Goal: Task Accomplishment & Management: Manage account settings

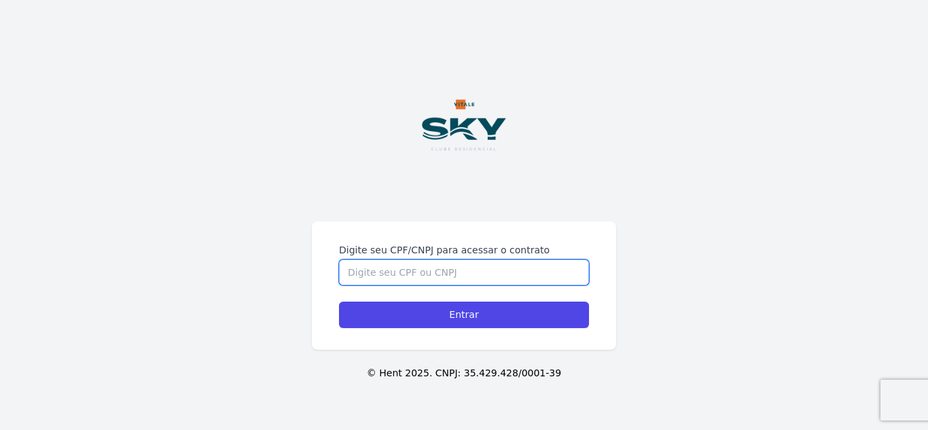
click at [375, 260] on input "Digite seu CPF/CNPJ para acessar o contrato" at bounding box center [464, 273] width 250 height 26
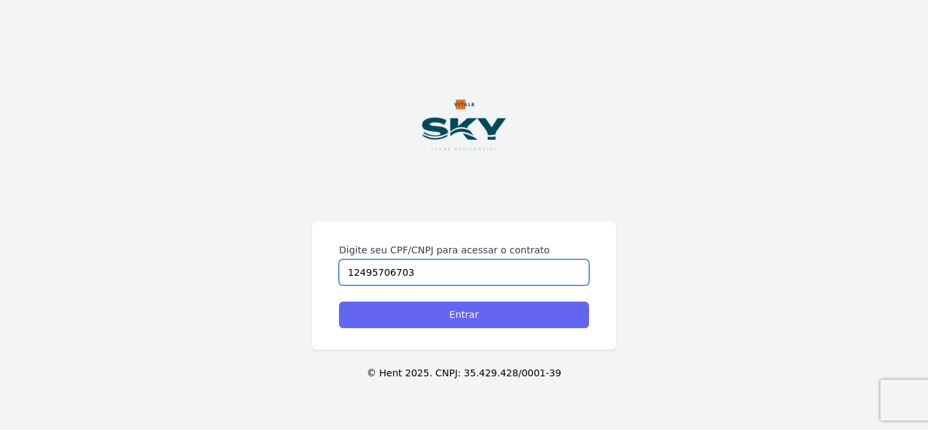
type input "12495706703"
click at [492, 316] on input "Entrar" at bounding box center [464, 315] width 250 height 27
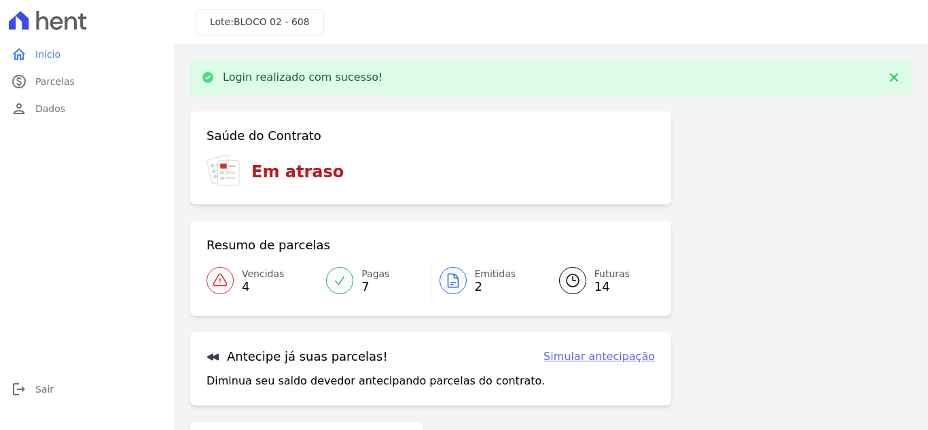
click at [217, 281] on icon at bounding box center [220, 281] width 16 height 16
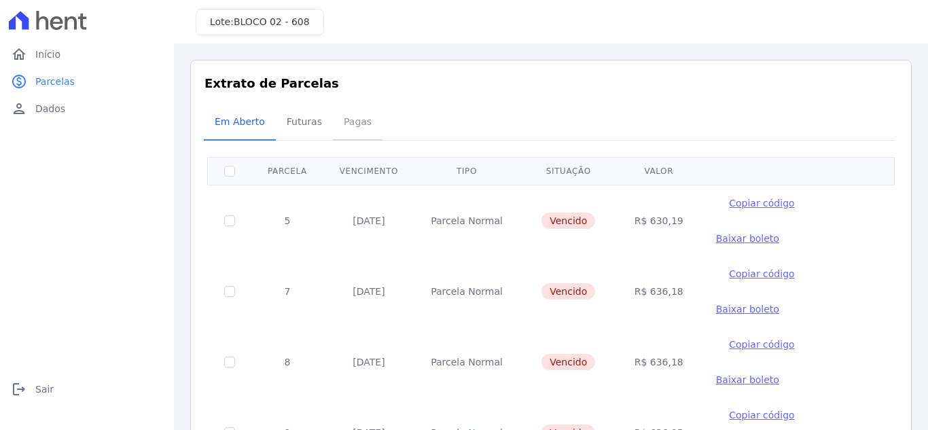
click at [361, 118] on span "Pagas" at bounding box center [358, 121] width 44 height 27
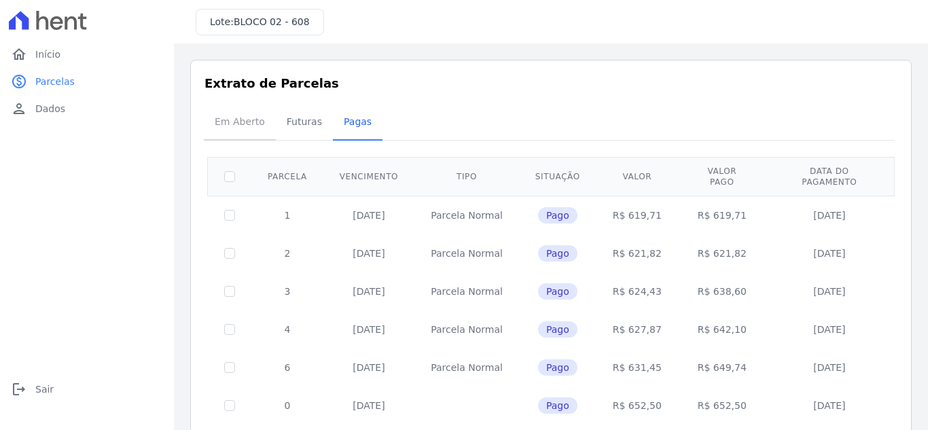
click at [241, 124] on span "Em Aberto" at bounding box center [240, 121] width 67 height 27
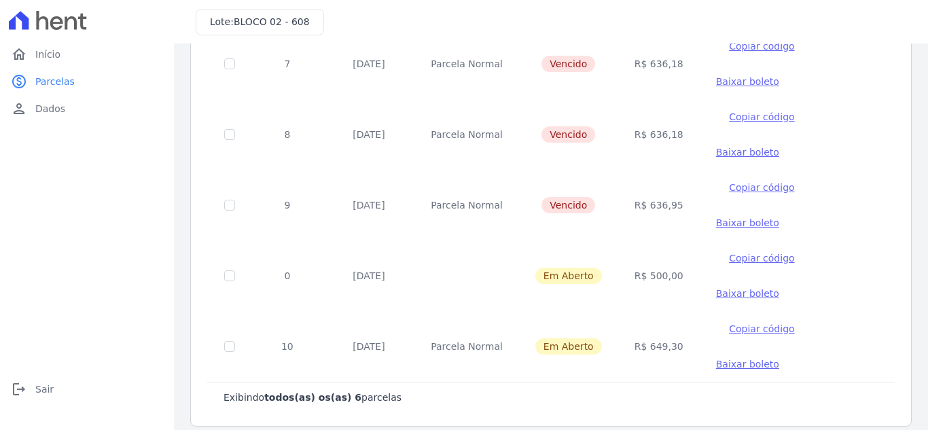
scroll to position [241, 0]
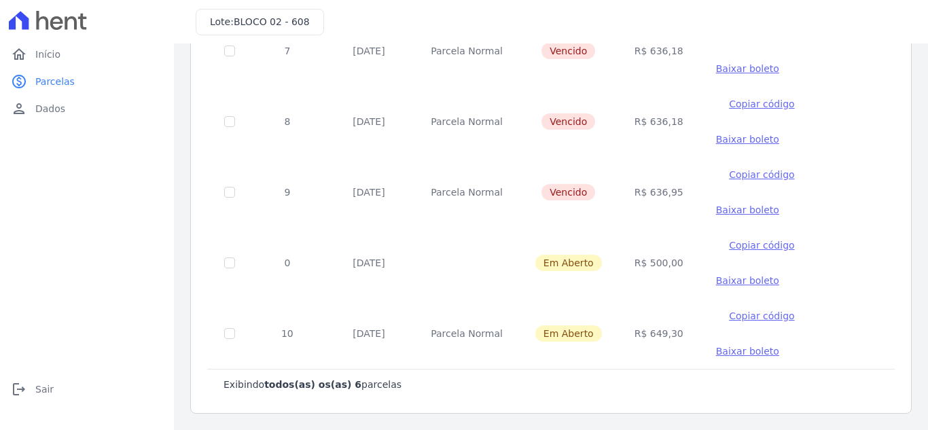
drag, startPoint x: 620, startPoint y: 262, endPoint x: 660, endPoint y: 262, distance: 40.1
click at [660, 262] on td "R$ 500,00" at bounding box center [659, 263] width 82 height 71
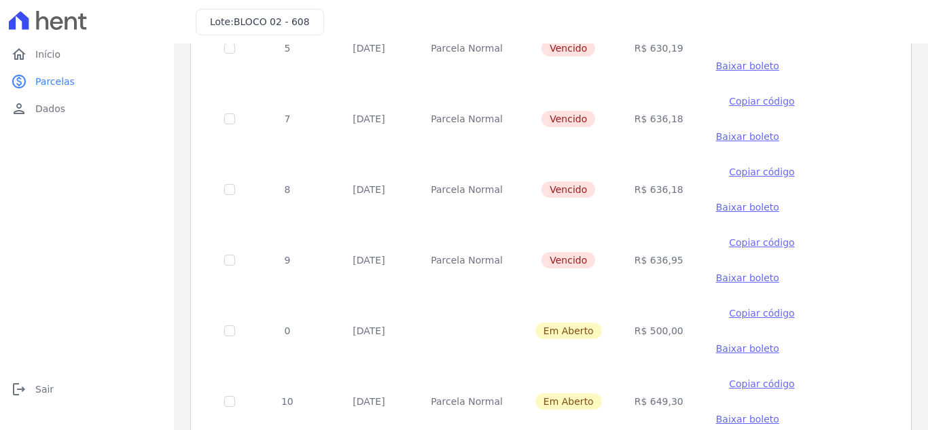
click at [637, 330] on td "R$ 500,00" at bounding box center [659, 331] width 82 height 71
click at [716, 137] on span "Baixar boleto" at bounding box center [747, 136] width 63 height 11
click at [716, 203] on span "Baixar boleto" at bounding box center [747, 207] width 63 height 11
click at [716, 275] on span "Baixar boleto" at bounding box center [747, 278] width 63 height 11
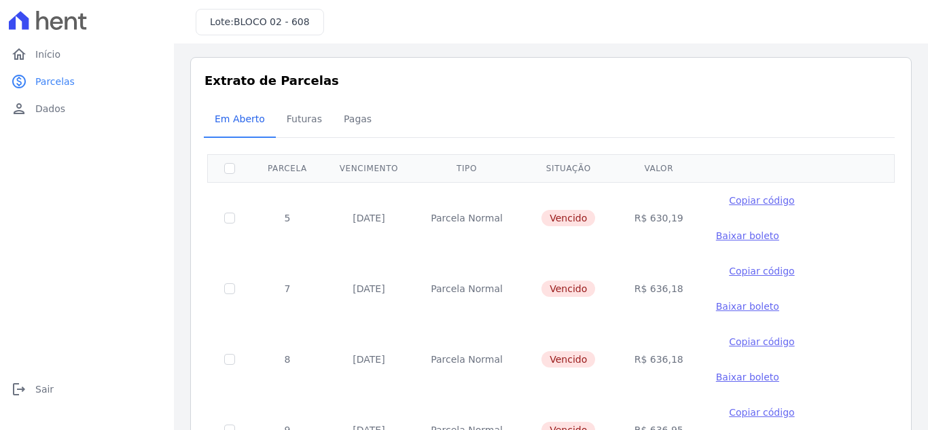
scroll to position [0, 0]
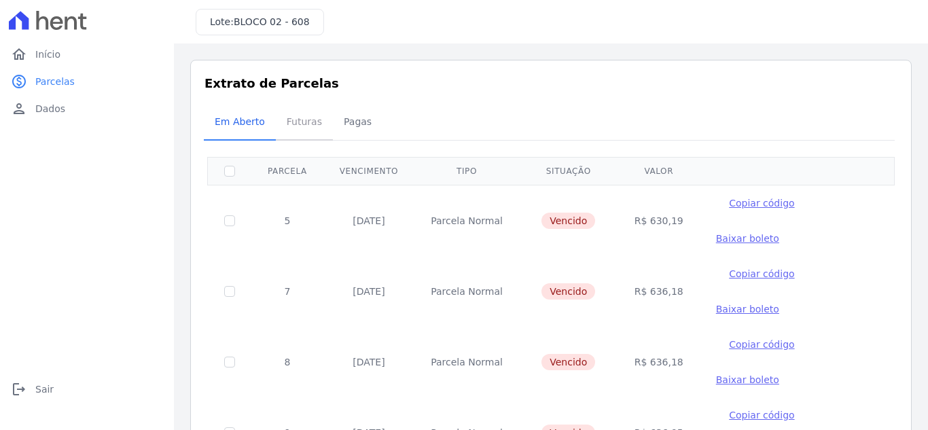
click at [304, 121] on span "Futuras" at bounding box center [305, 121] width 52 height 27
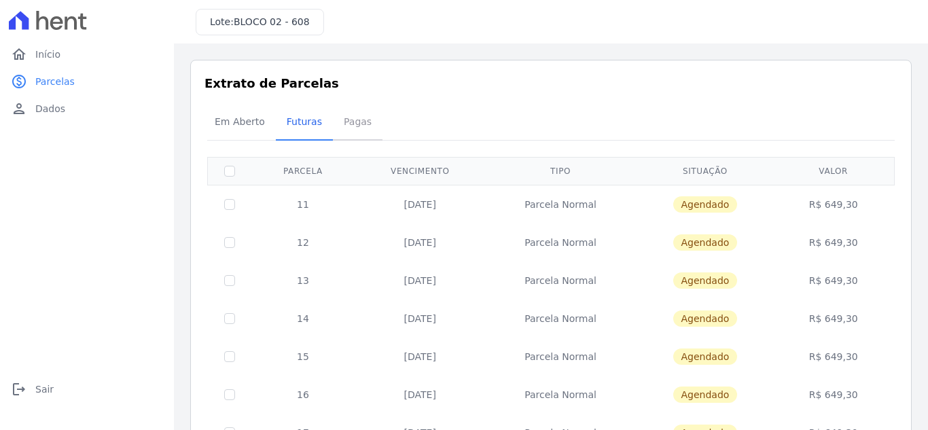
click at [342, 125] on span "Pagas" at bounding box center [358, 121] width 44 height 27
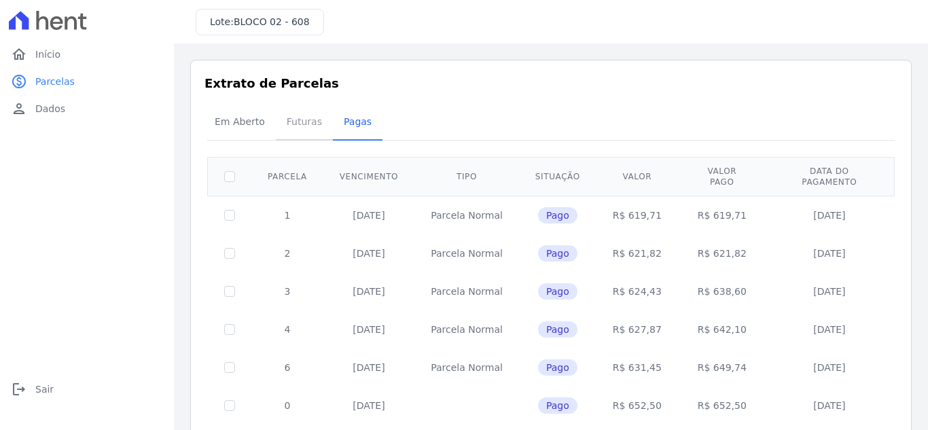
click at [295, 126] on span "Futuras" at bounding box center [305, 121] width 52 height 27
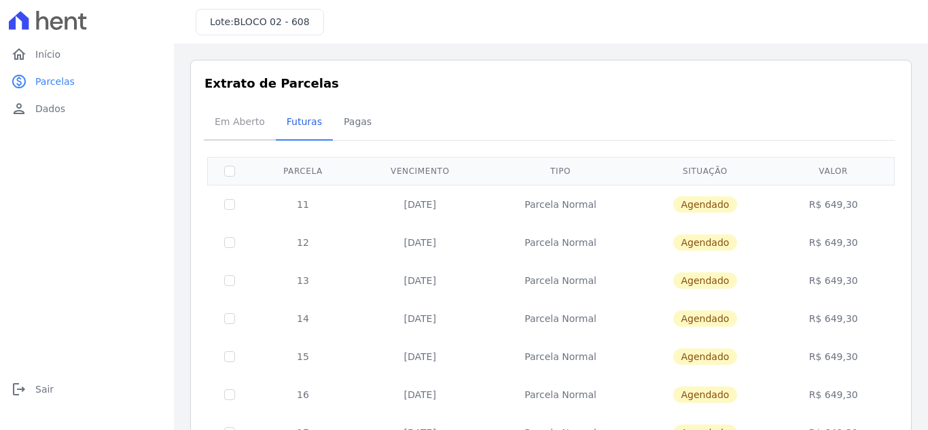
click at [249, 124] on span "Em Aberto" at bounding box center [240, 121] width 67 height 27
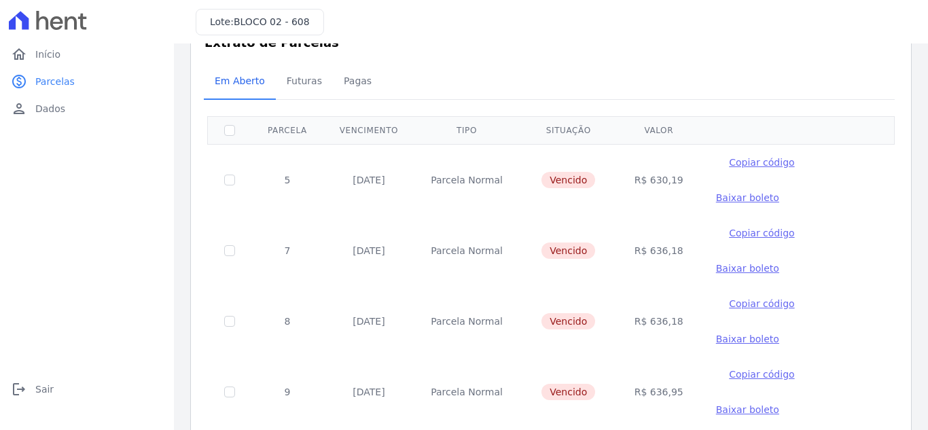
scroll to position [37, 0]
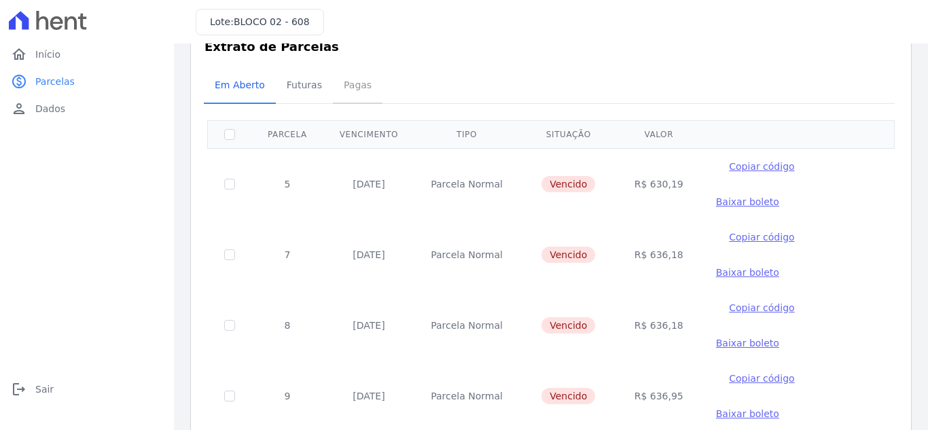
click at [339, 86] on span "Pagas" at bounding box center [358, 84] width 44 height 27
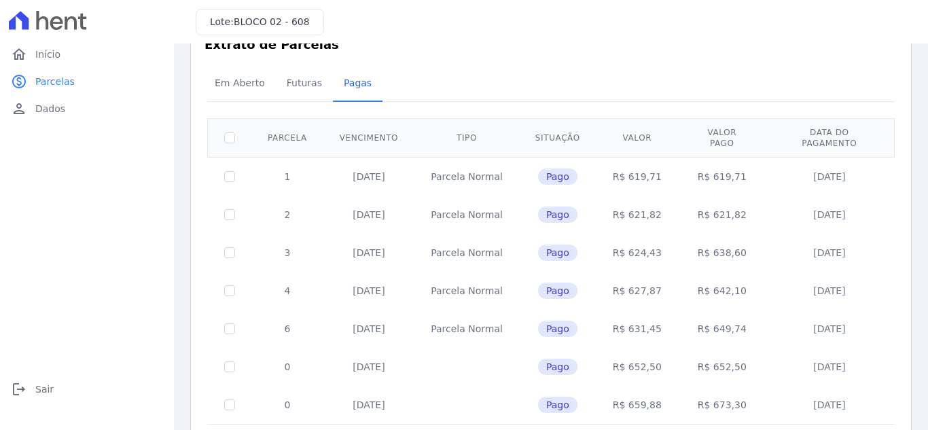
scroll to position [15, 0]
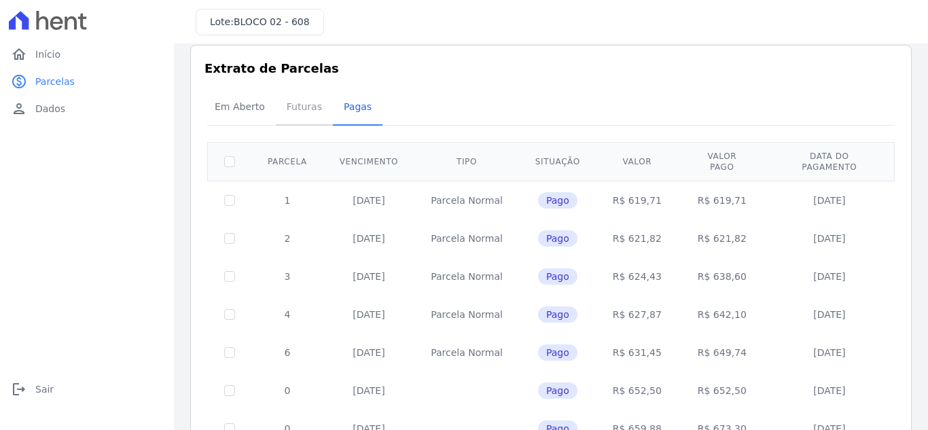
click at [299, 106] on span "Futuras" at bounding box center [305, 106] width 52 height 27
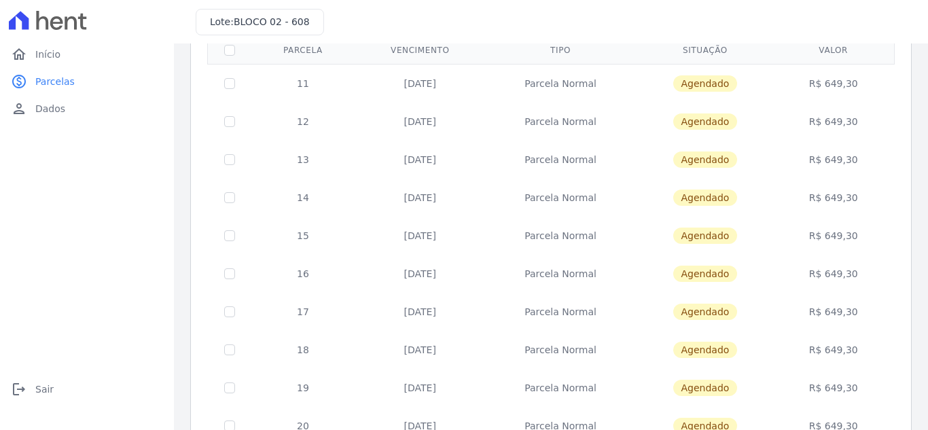
scroll to position [77, 0]
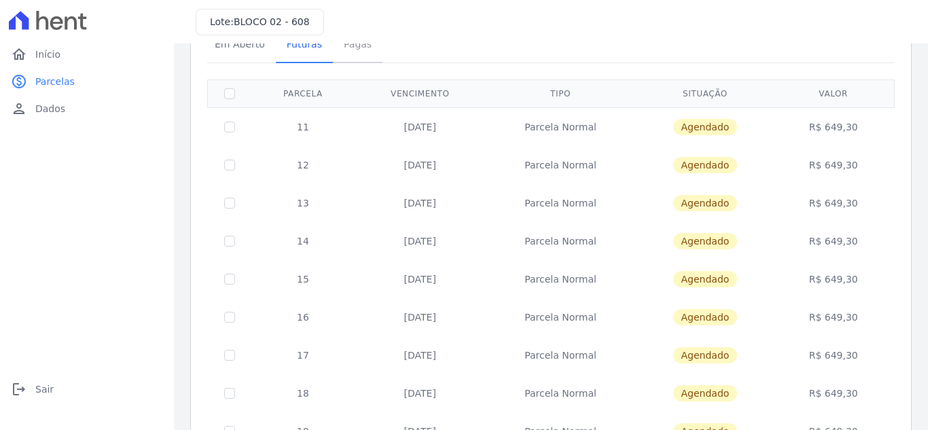
click at [359, 54] on span "Pagas" at bounding box center [358, 44] width 44 height 27
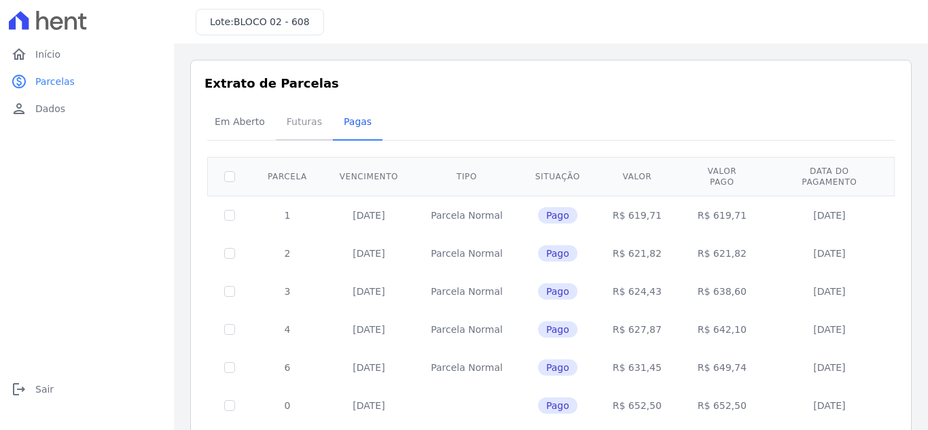
click at [294, 133] on span "Futuras" at bounding box center [305, 121] width 52 height 27
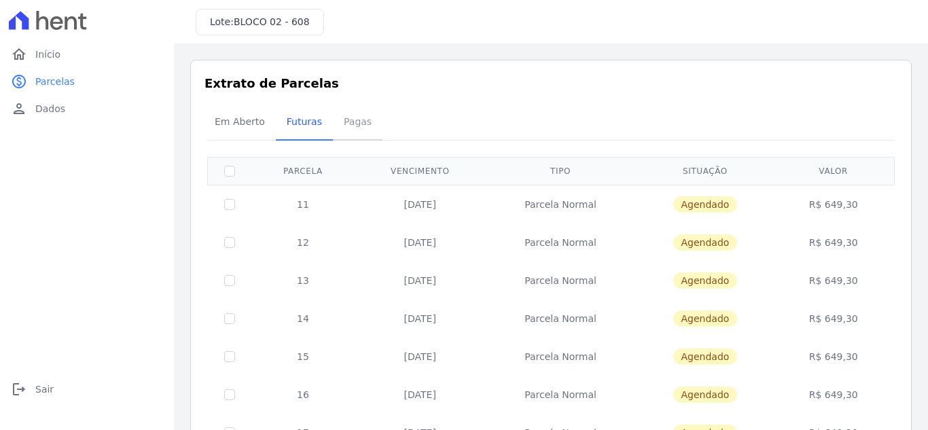
click at [343, 124] on span "Pagas" at bounding box center [358, 121] width 44 height 27
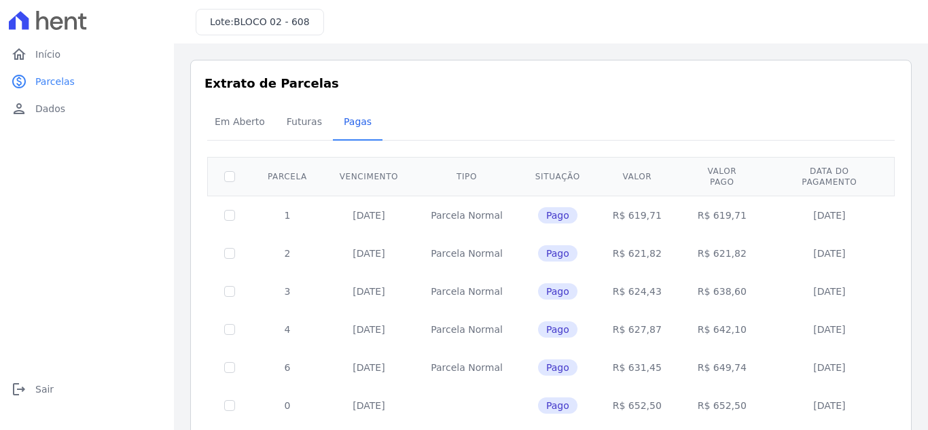
scroll to position [68, 0]
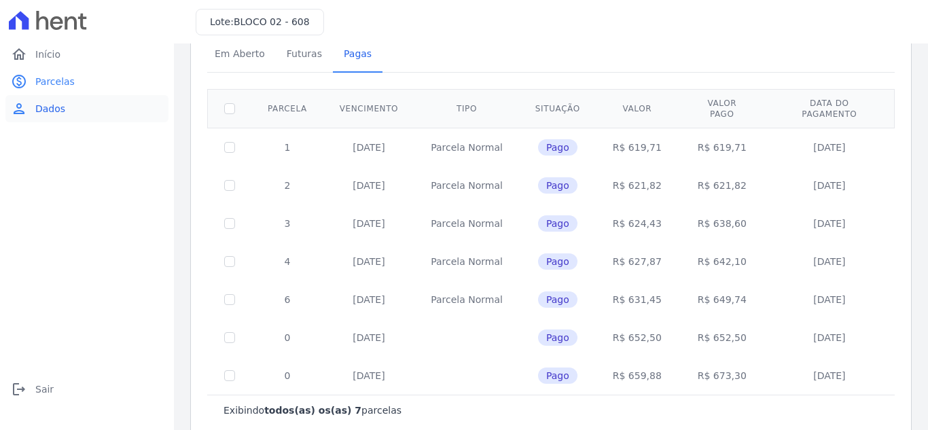
click at [56, 111] on span "Dados" at bounding box center [50, 109] width 30 height 14
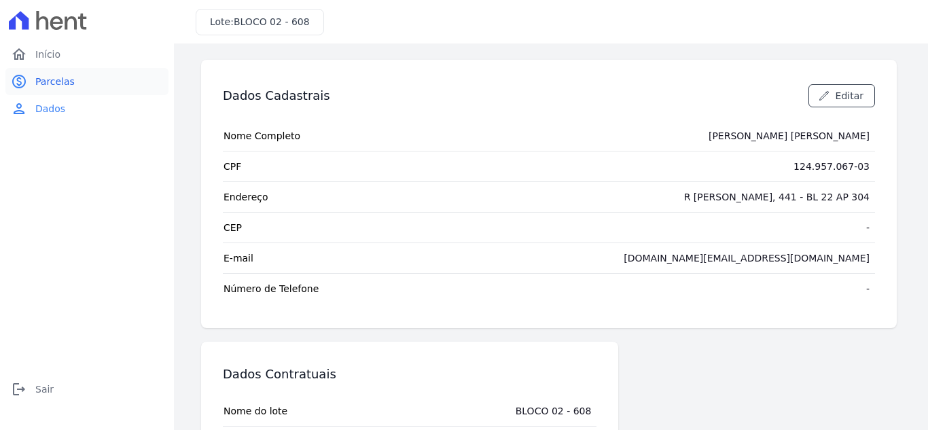
click at [73, 84] on link "paid Parcelas" at bounding box center [86, 81] width 163 height 27
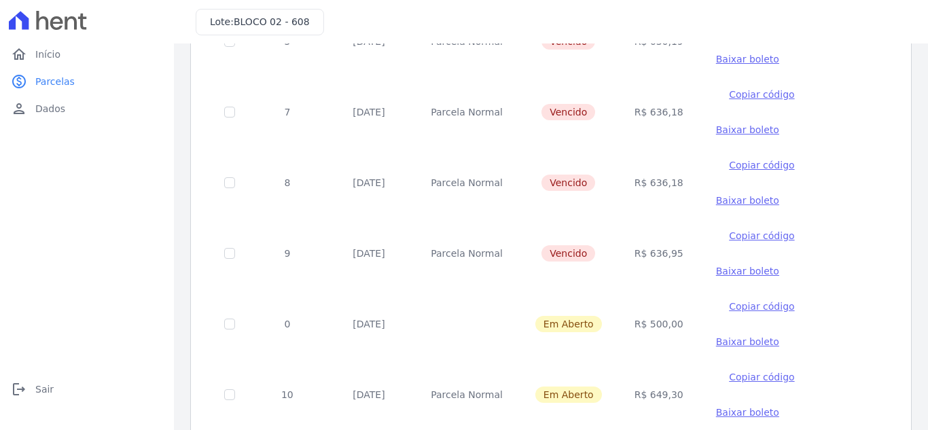
scroll to position [204, 0]
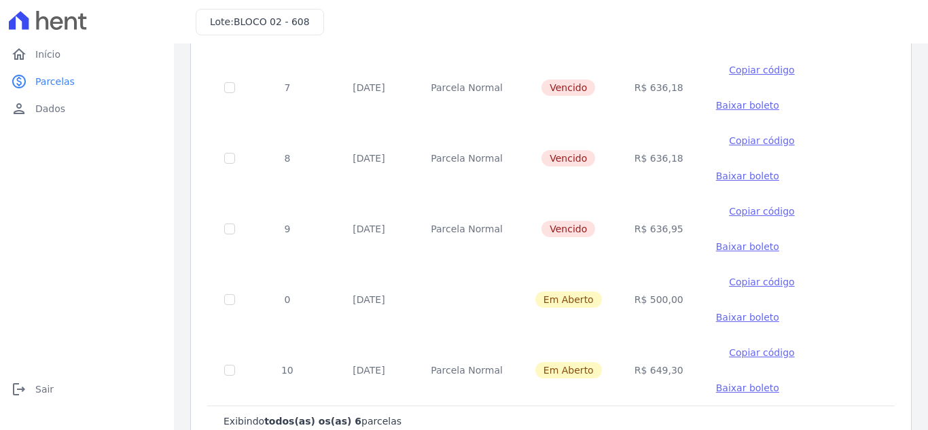
click at [716, 176] on span "Baixar boleto" at bounding box center [747, 176] width 63 height 11
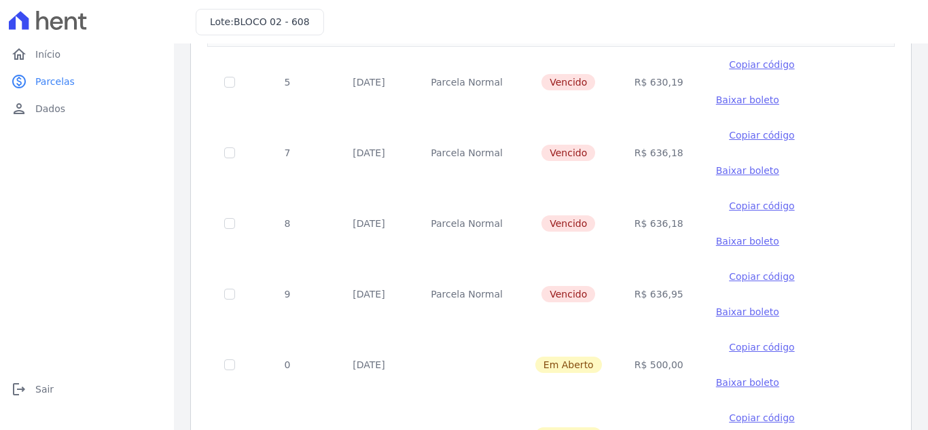
scroll to position [68, 0]
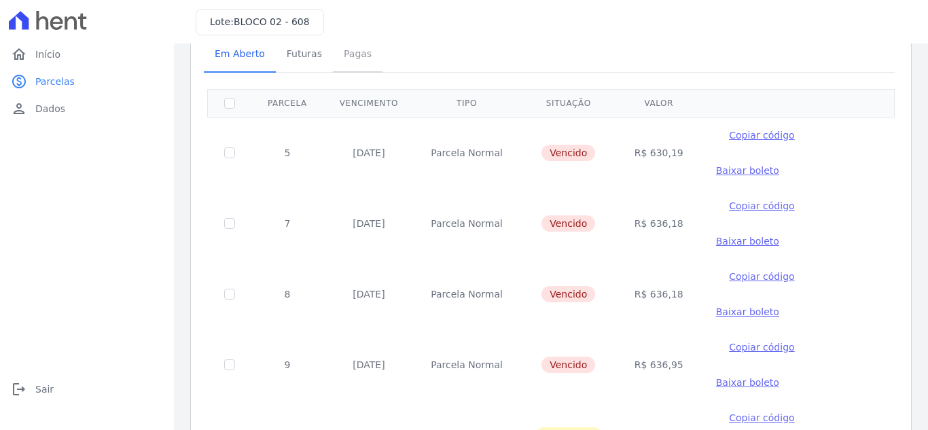
click at [347, 56] on span "Pagas" at bounding box center [358, 53] width 44 height 27
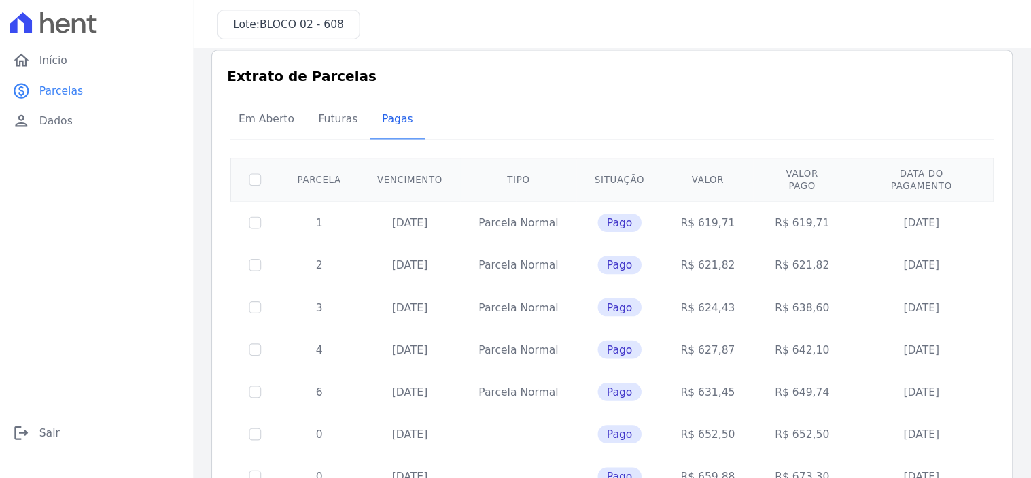
scroll to position [15, 0]
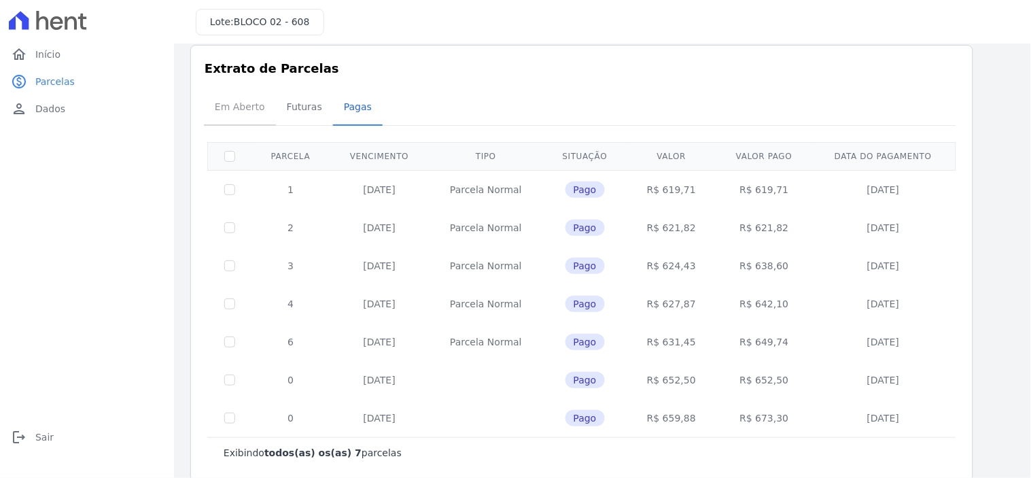
click at [245, 105] on span "Em Aberto" at bounding box center [240, 106] width 67 height 27
